Goal: Check status: Check status

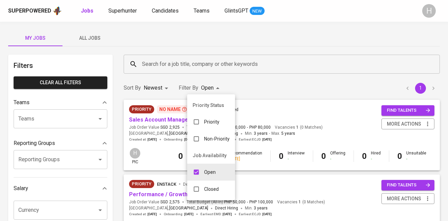
click at [212, 191] on p "Closed" at bounding box center [211, 189] width 15 height 7
type input "OPEN,CLOSE"
checkbox input "true"
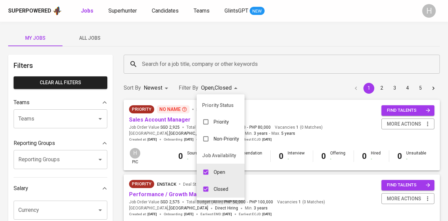
click at [206, 172] on input "checkbox" at bounding box center [206, 172] width 13 height 13
checkbox input "false"
type input "CLOSE"
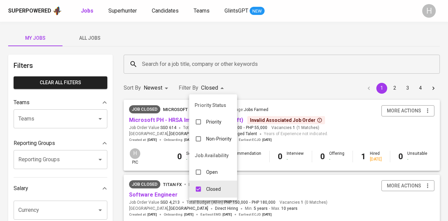
click at [335, 73] on div at bounding box center [224, 110] width 448 height 221
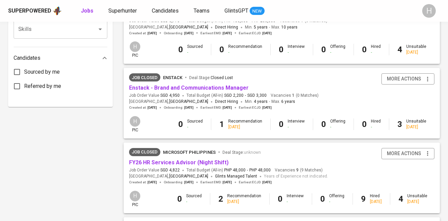
scroll to position [343, 0]
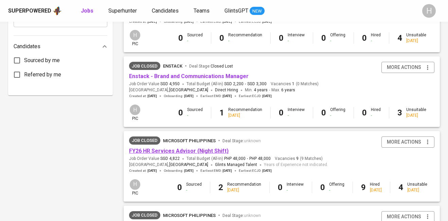
click at [202, 152] on link "FY26 HR Services Advisor (Night Shift)" at bounding box center [179, 151] width 100 height 6
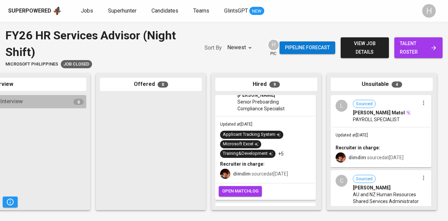
scroll to position [117, 0]
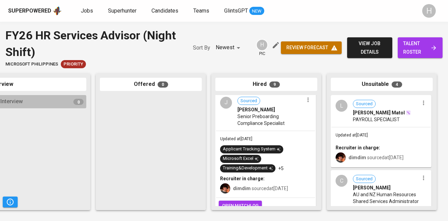
scroll to position [88, 0]
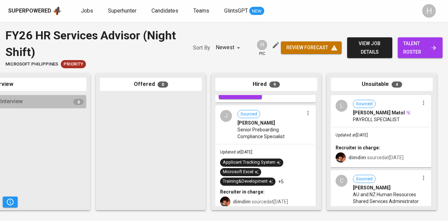
click at [306, 110] on icon "button" at bounding box center [308, 113] width 7 height 7
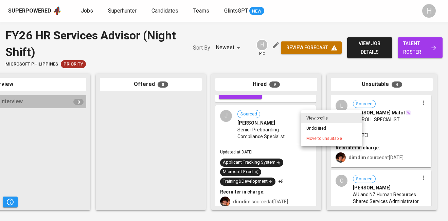
click at [312, 131] on li "Undo Hired" at bounding box center [331, 128] width 61 height 10
